Goal: Task Accomplishment & Management: Complete application form

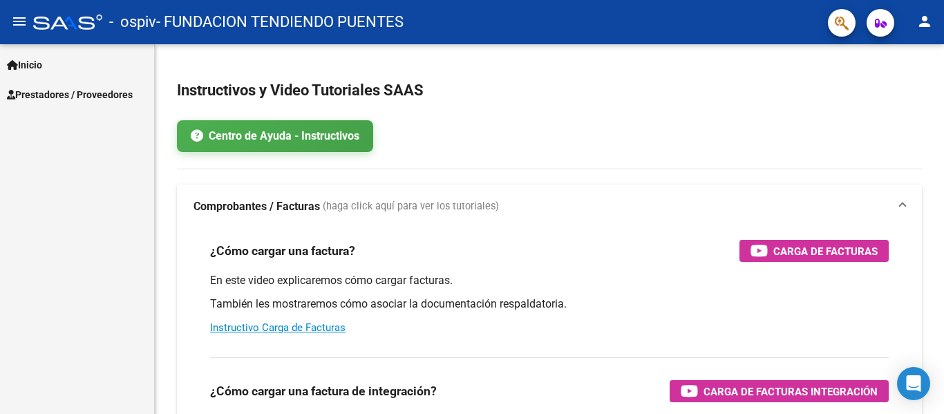
click at [67, 58] on link "Inicio" at bounding box center [77, 65] width 154 height 30
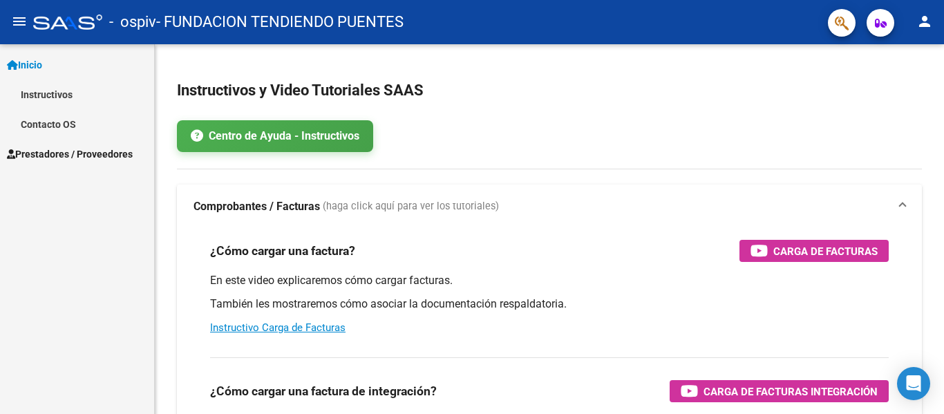
click at [67, 151] on span "Prestadores / Proveedores" at bounding box center [70, 154] width 126 height 15
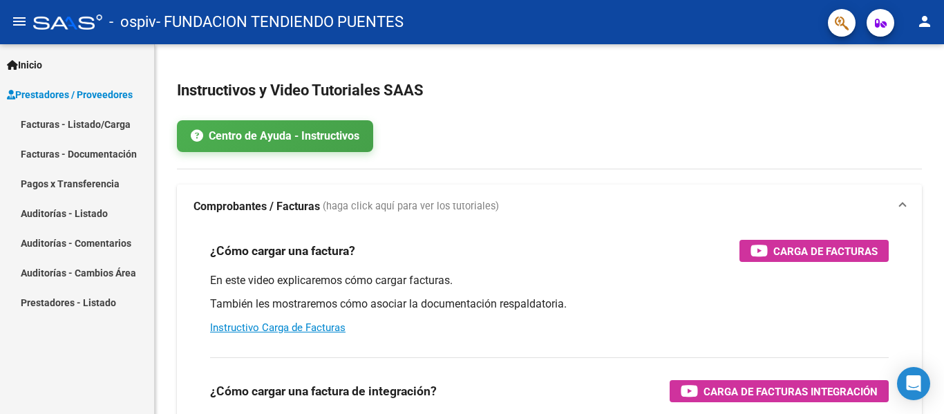
click at [83, 120] on link "Facturas - Listado/Carga" at bounding box center [77, 124] width 154 height 30
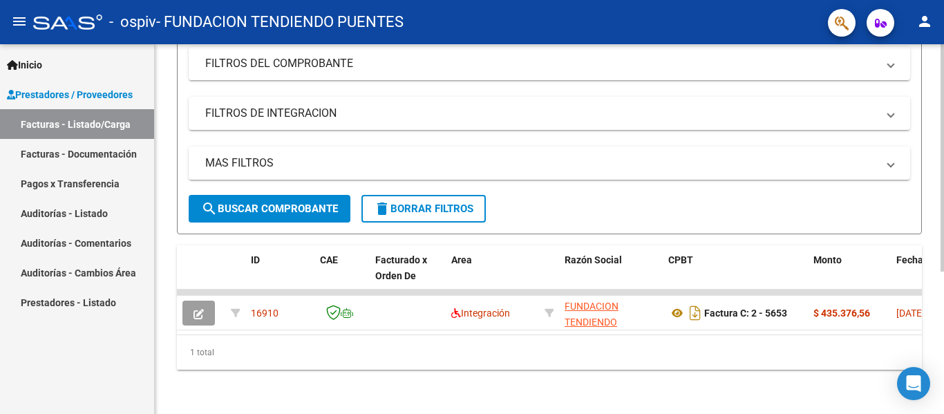
scroll to position [231, 0]
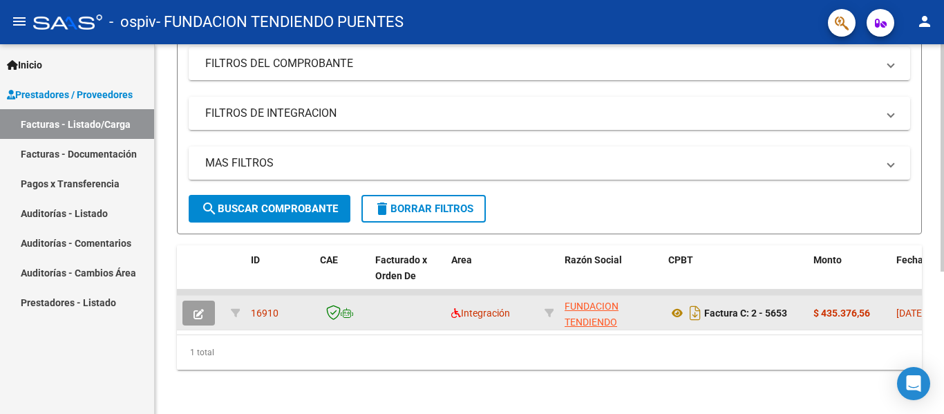
drag, startPoint x: 389, startPoint y: 279, endPoint x: 526, endPoint y: 286, distance: 137.0
click at [526, 290] on datatable-scroller "16910 Integración FUNDACION TENDIENDO PUENTES 30715605976 Factura C: 2 - 5653 $…" at bounding box center [549, 310] width 745 height 41
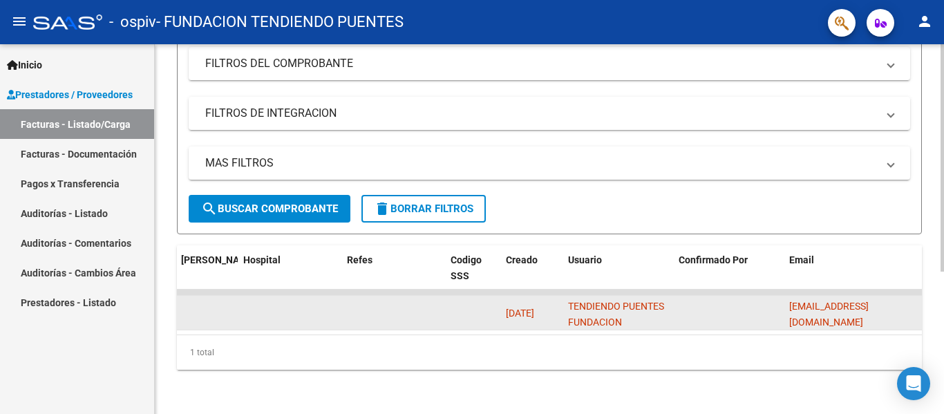
scroll to position [0, 0]
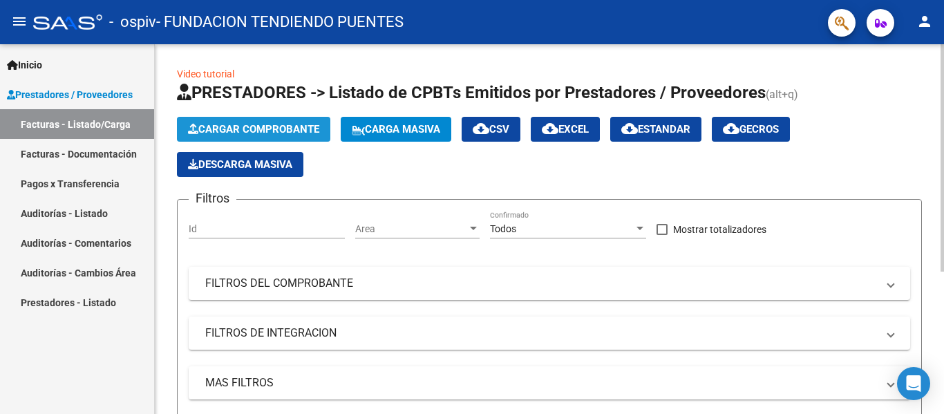
click at [284, 136] on button "Cargar Comprobante" at bounding box center [253, 129] width 153 height 25
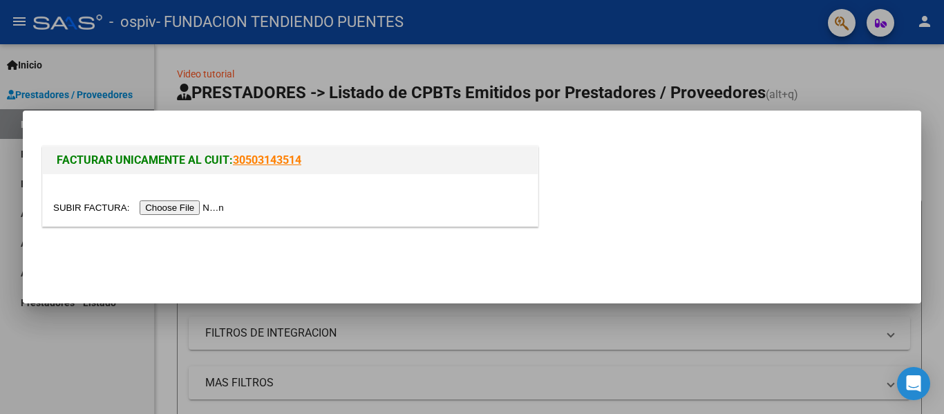
click at [201, 209] on input "file" at bounding box center [140, 207] width 175 height 15
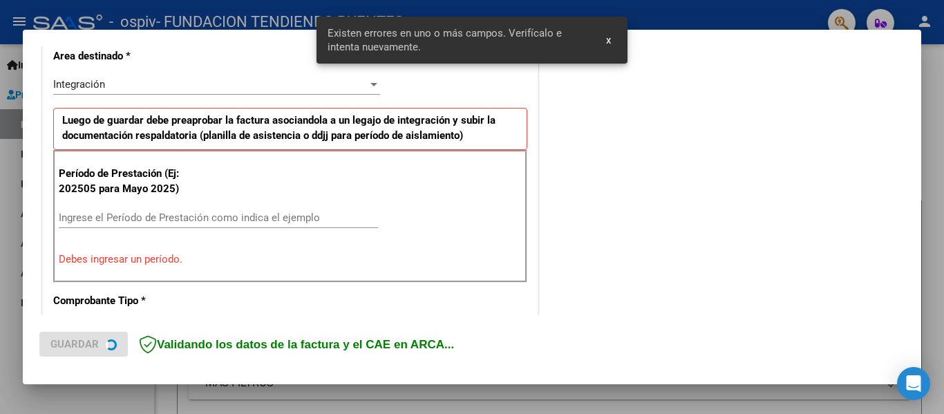
scroll to position [347, 0]
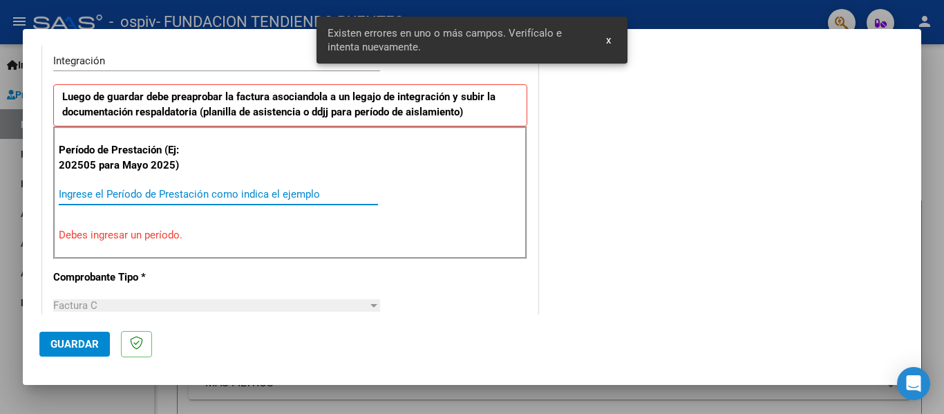
click at [171, 198] on input "Ingrese el Período de Prestación como indica el ejemplo" at bounding box center [218, 194] width 319 height 12
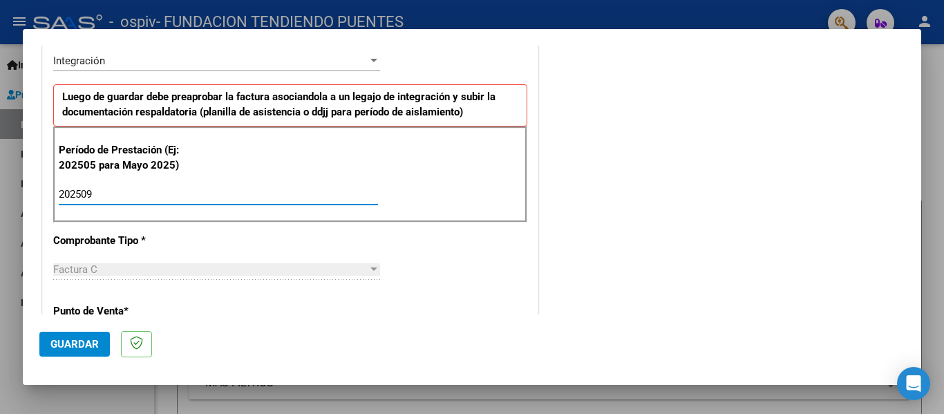
type input "202509"
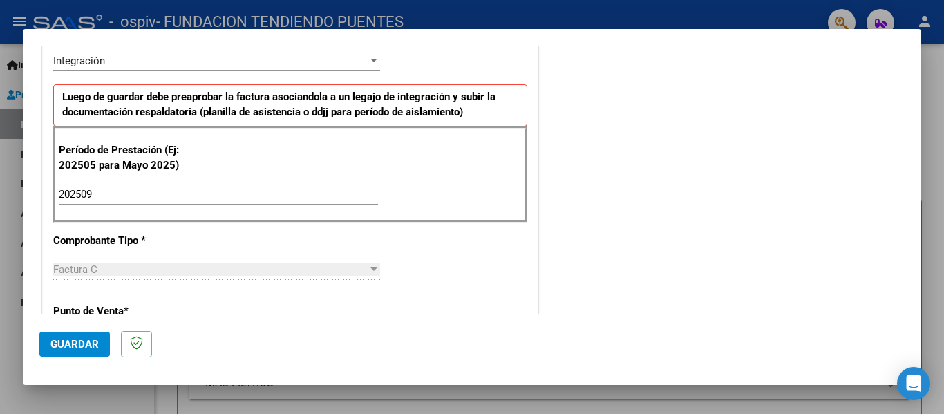
click at [744, 250] on div "COMENTARIOS Comentarios del Prestador / Gerenciador:" at bounding box center [723, 314] width 364 height 1201
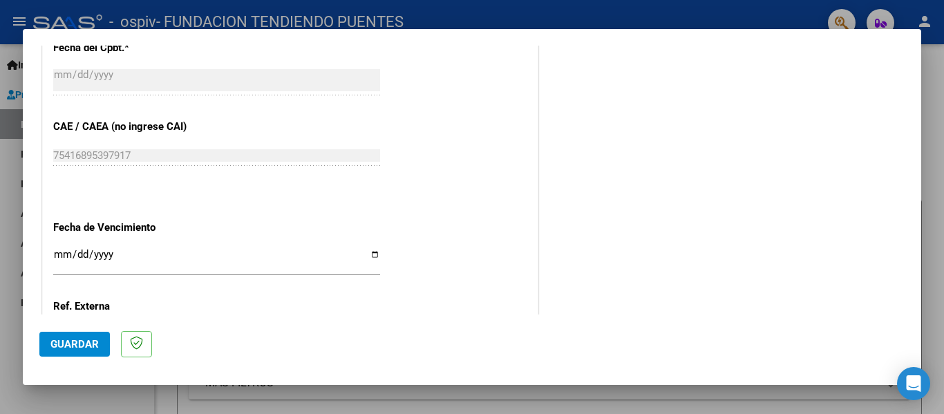
scroll to position [948, 0]
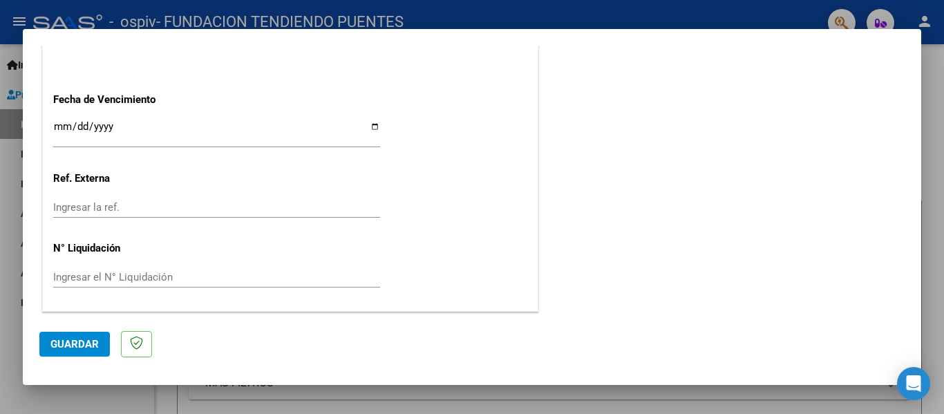
click at [66, 339] on span "Guardar" at bounding box center [74, 344] width 48 height 12
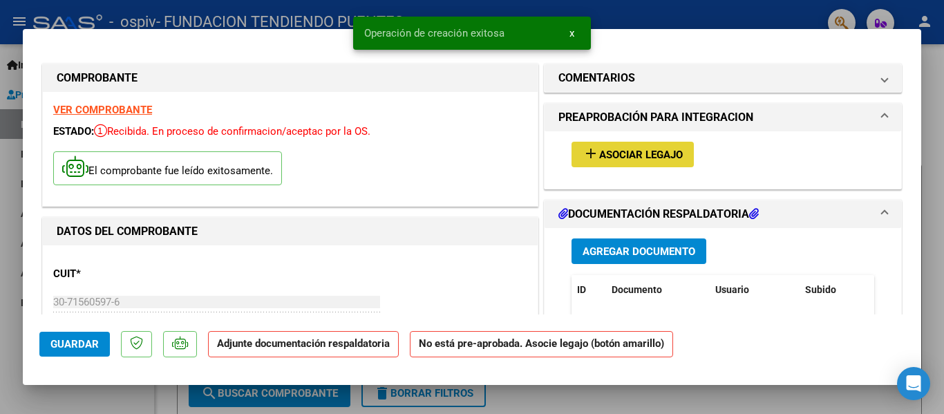
click at [621, 153] on span "Asociar Legajo" at bounding box center [641, 155] width 84 height 12
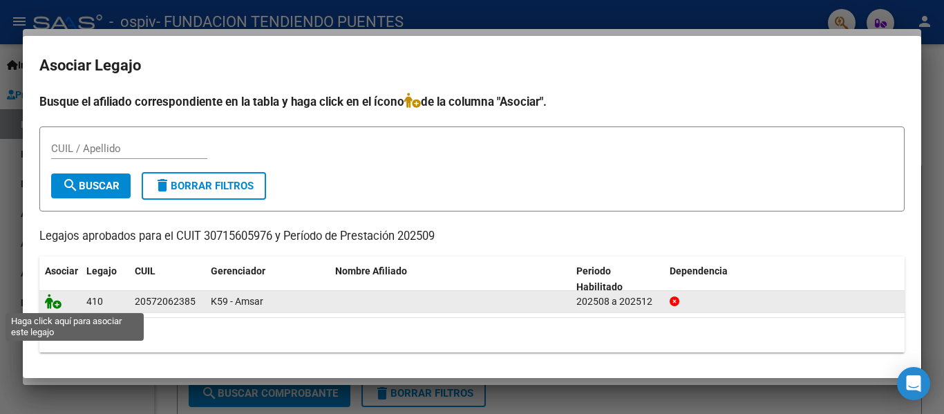
click at [55, 305] on icon at bounding box center [53, 301] width 17 height 15
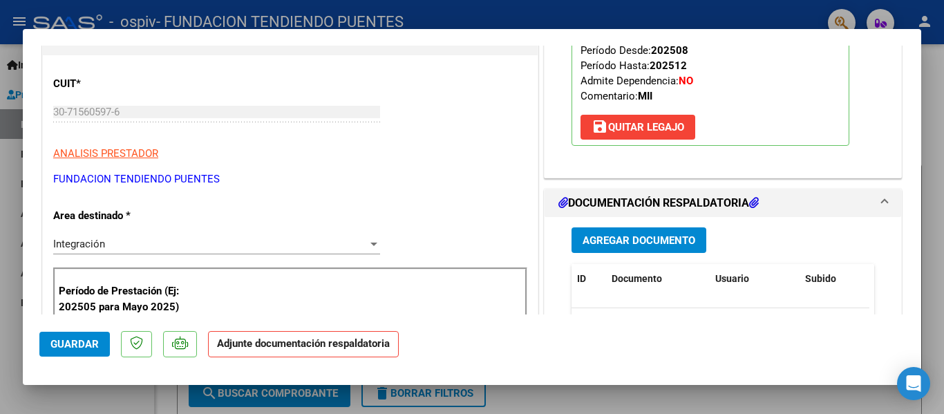
scroll to position [207, 0]
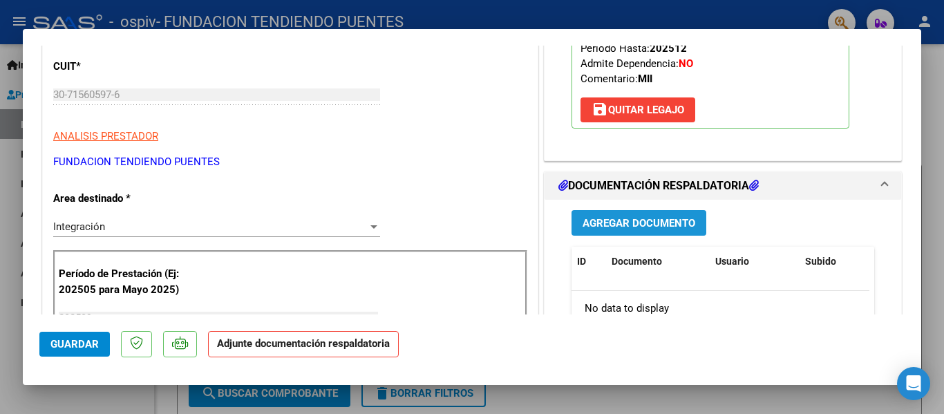
click at [666, 224] on span "Agregar Documento" at bounding box center [639, 223] width 113 height 12
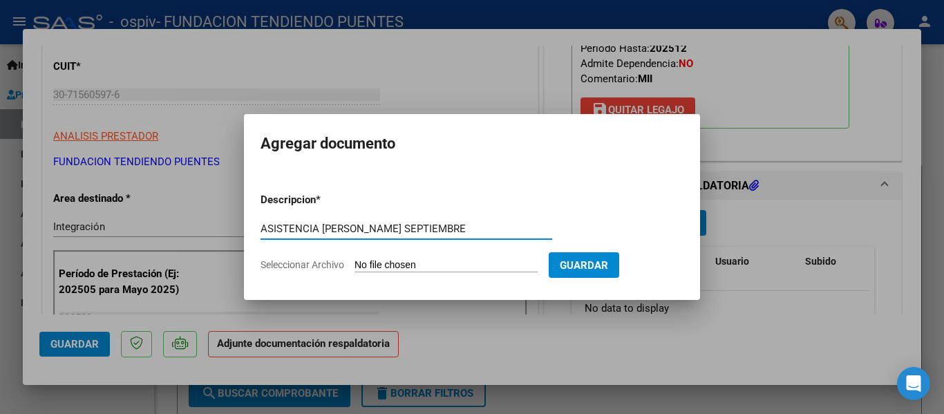
scroll to position [0, 1]
type input "ASISTENCIA [PERSON_NAME] SEPTIEMBRE"
click at [328, 268] on span "Seleccionar Archivo" at bounding box center [303, 264] width 84 height 11
click at [355, 268] on input "Seleccionar Archivo" at bounding box center [446, 265] width 183 height 13
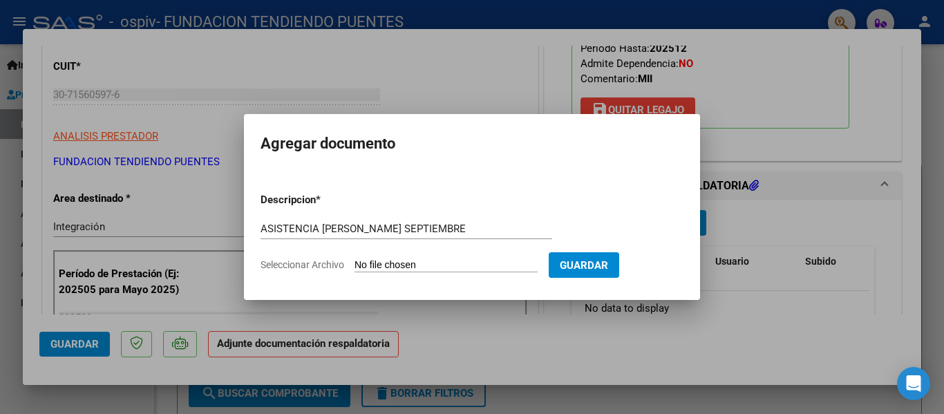
type input "C:\fakepath\[PERSON_NAME].pdf"
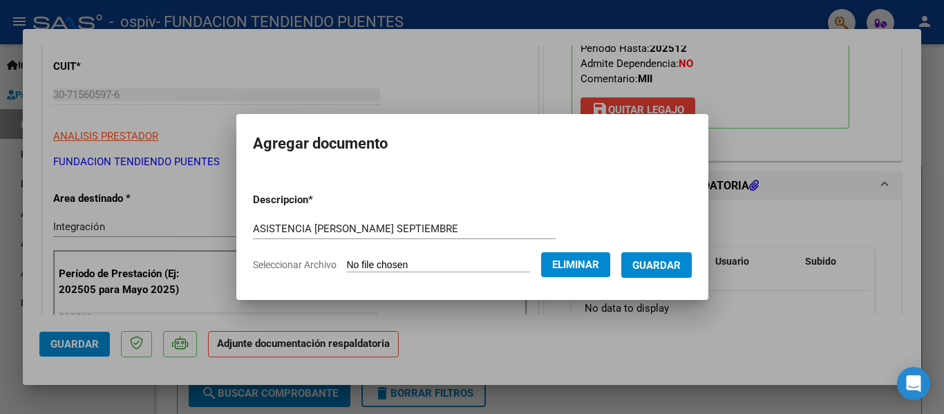
click at [671, 269] on span "Guardar" at bounding box center [657, 265] width 48 height 12
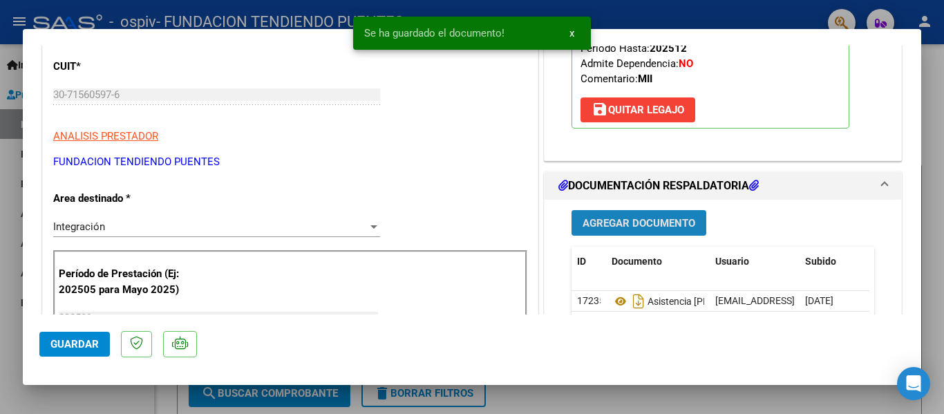
click at [652, 229] on span "Agregar Documento" at bounding box center [639, 223] width 113 height 12
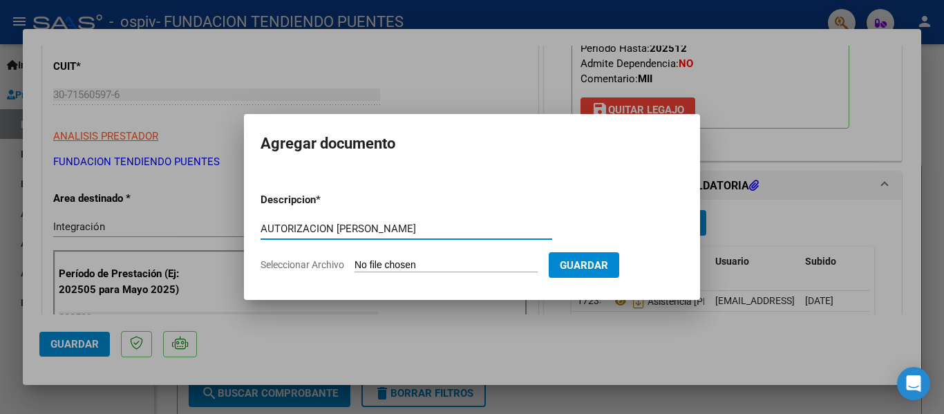
type input "AUTORIZACION [PERSON_NAME]"
click at [330, 266] on span "Seleccionar Archivo" at bounding box center [303, 264] width 84 height 11
click at [355, 266] on input "Seleccionar Archivo" at bounding box center [446, 265] width 183 height 13
type input "C:\fakepath\[PERSON_NAME] [PERSON_NAME] AUTORIZACION.pdf"
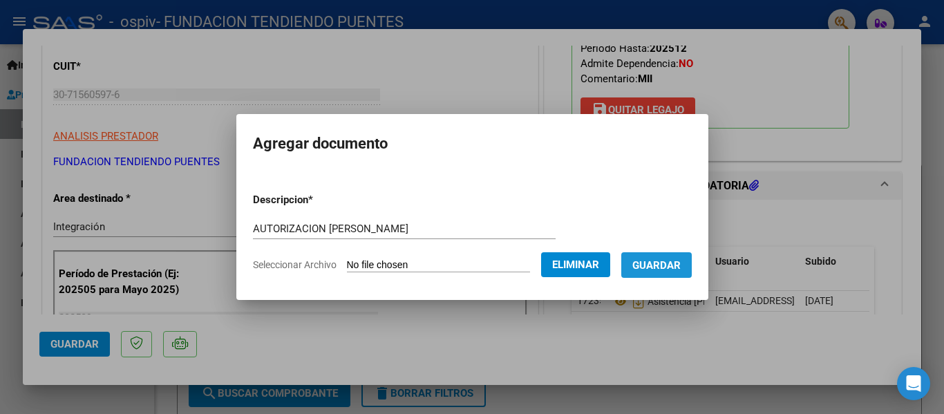
click at [671, 263] on span "Guardar" at bounding box center [657, 265] width 48 height 12
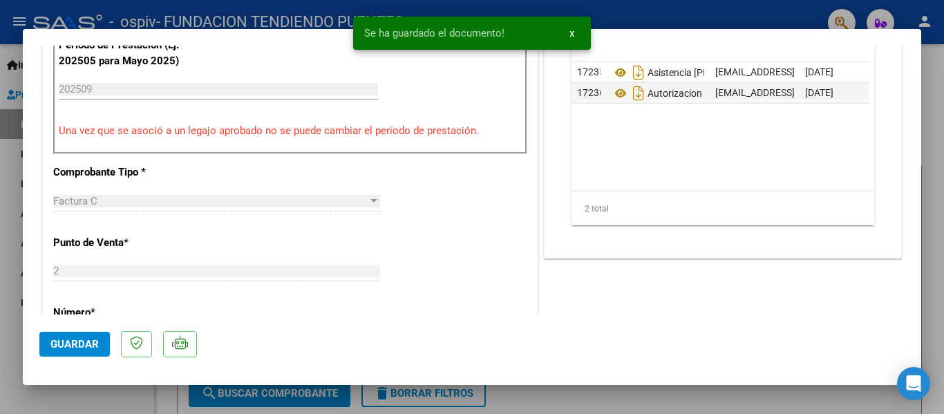
scroll to position [415, 0]
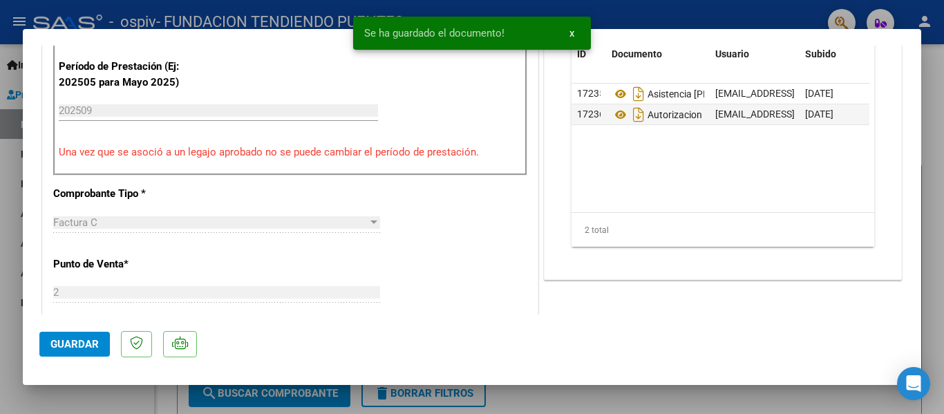
click at [89, 344] on span "Guardar" at bounding box center [74, 344] width 48 height 12
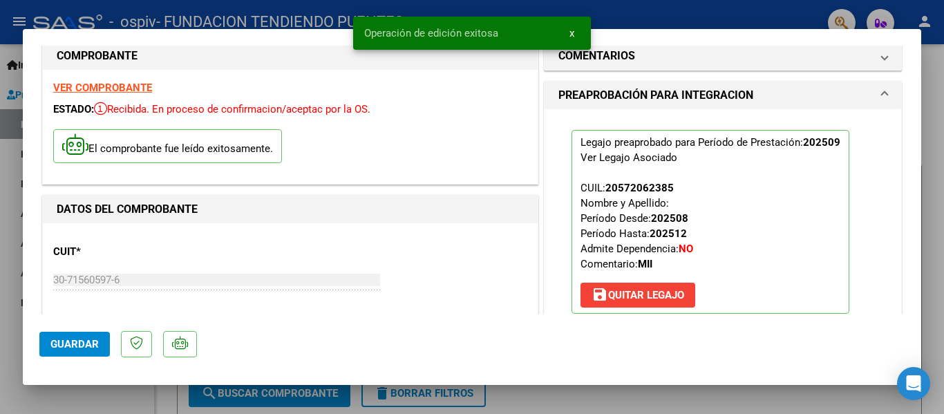
scroll to position [0, 0]
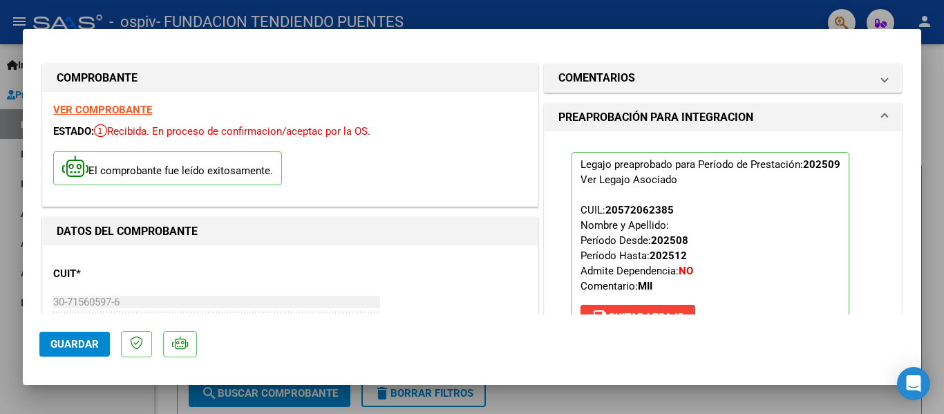
click at [941, 230] on div at bounding box center [472, 207] width 944 height 414
type input "$ 0,00"
